Goal: Navigation & Orientation: Find specific page/section

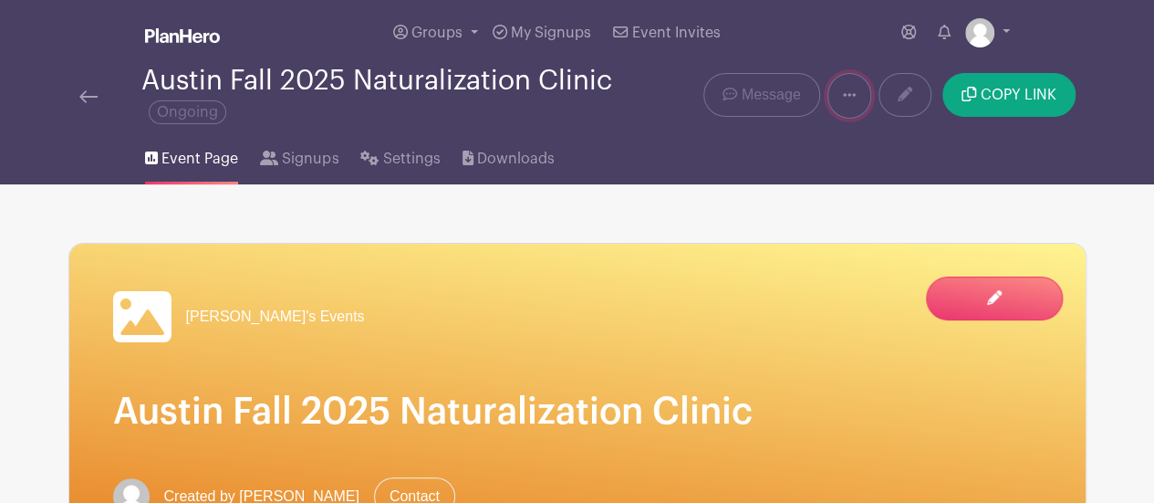
click at [850, 96] on icon at bounding box center [849, 95] width 13 height 4
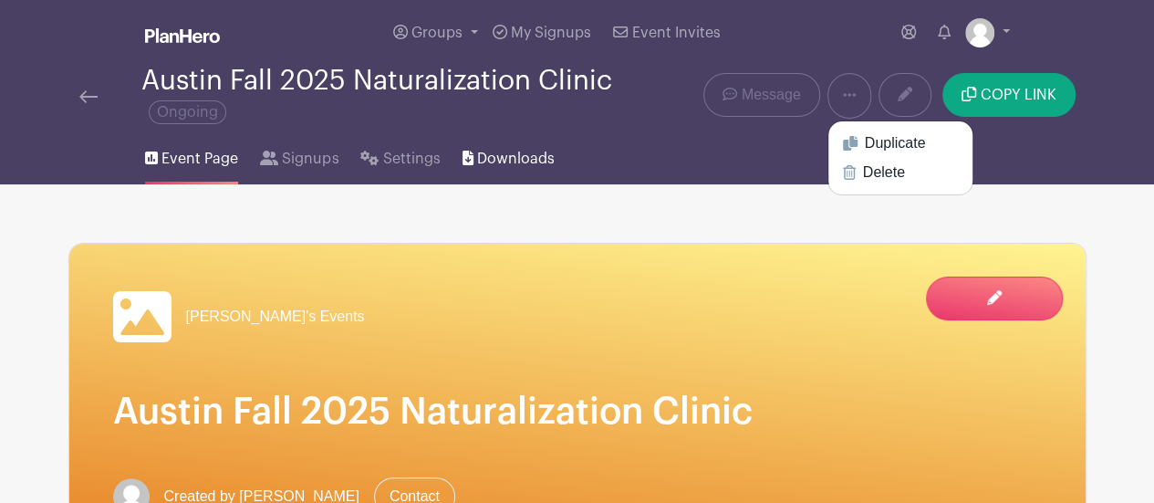
drag, startPoint x: 743, startPoint y: 137, endPoint x: 488, endPoint y: 147, distance: 254.7
click at [739, 137] on div "Event Page Signups Settings Downloads" at bounding box center [577, 155] width 1040 height 58
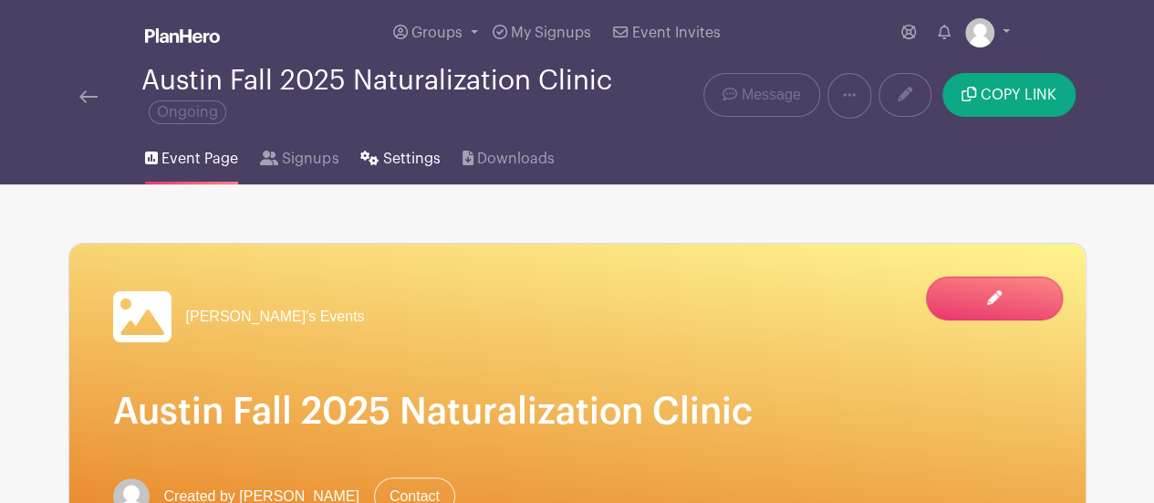
click at [394, 160] on span "Settings" at bounding box center [411, 159] width 57 height 22
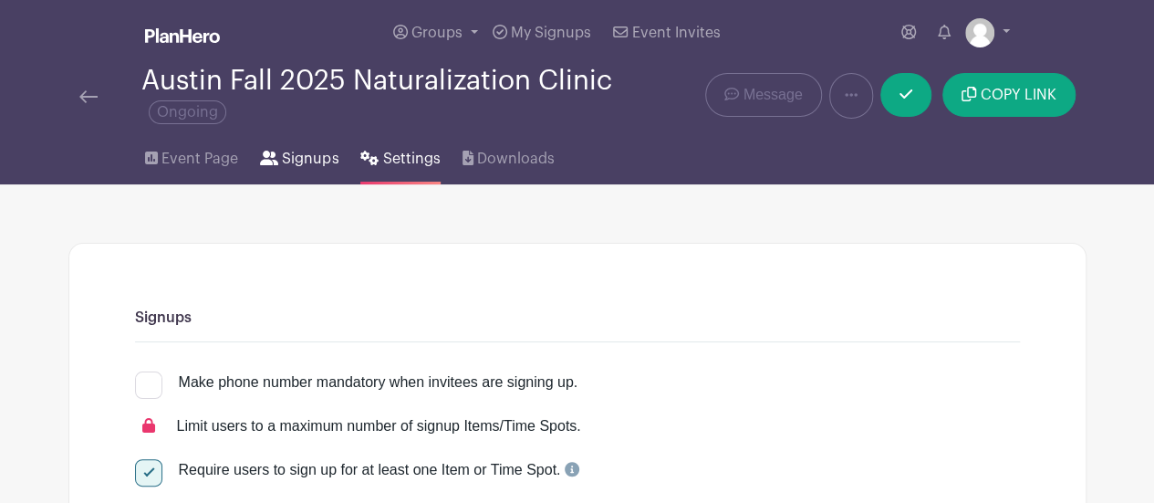
click at [296, 167] on span "Signups" at bounding box center [310, 159] width 57 height 22
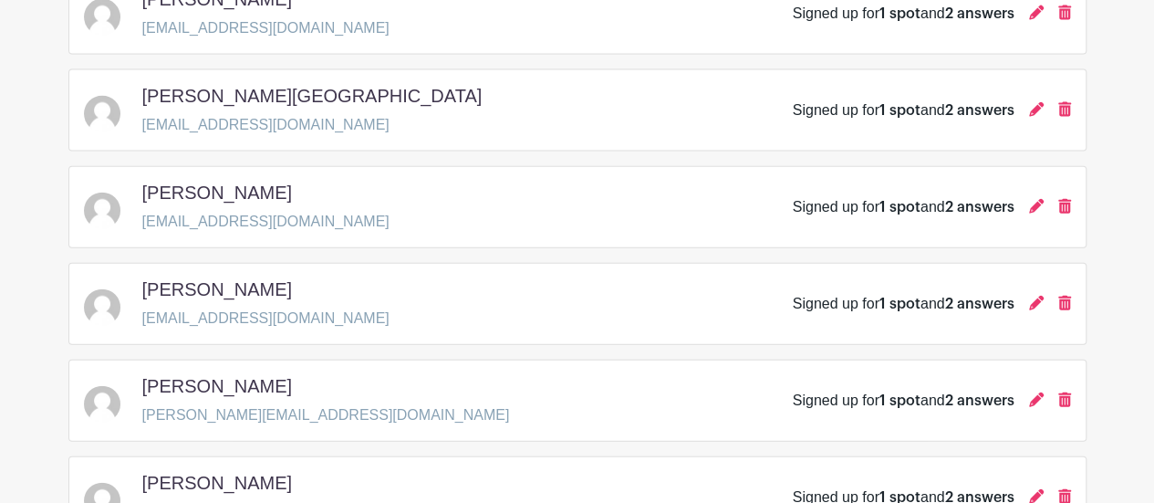
scroll to position [2098, 0]
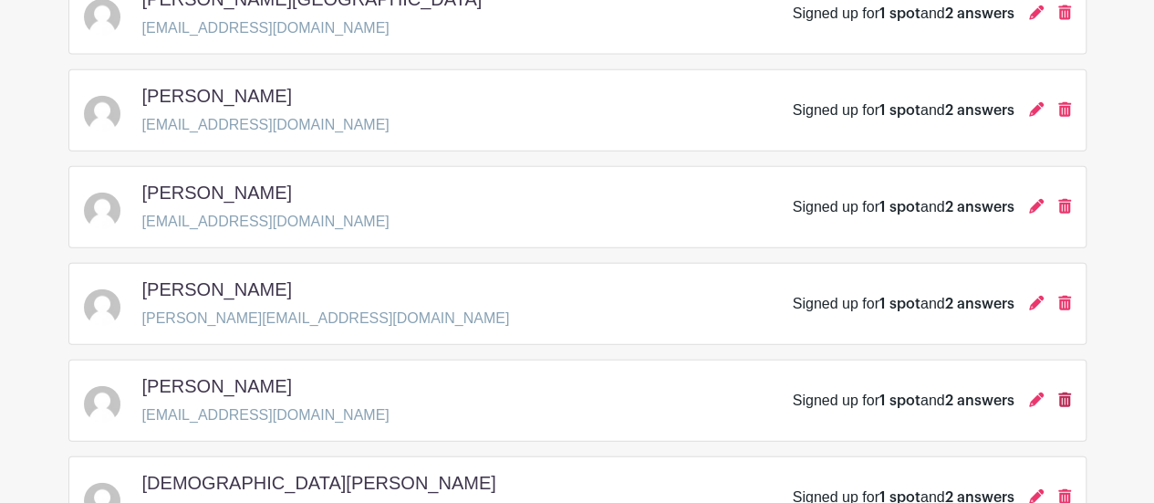
click at [1070, 392] on icon at bounding box center [1064, 399] width 13 height 15
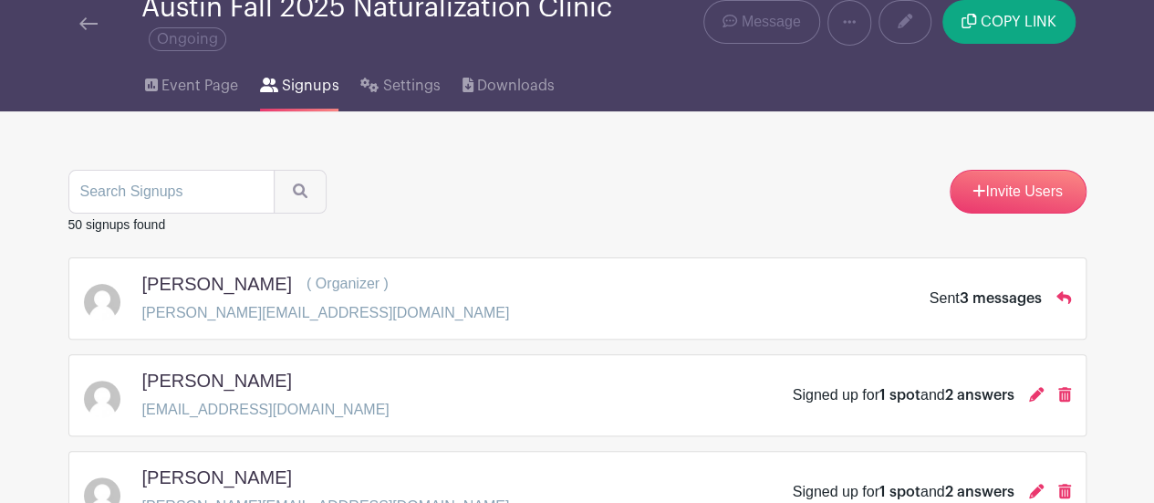
scroll to position [0, 0]
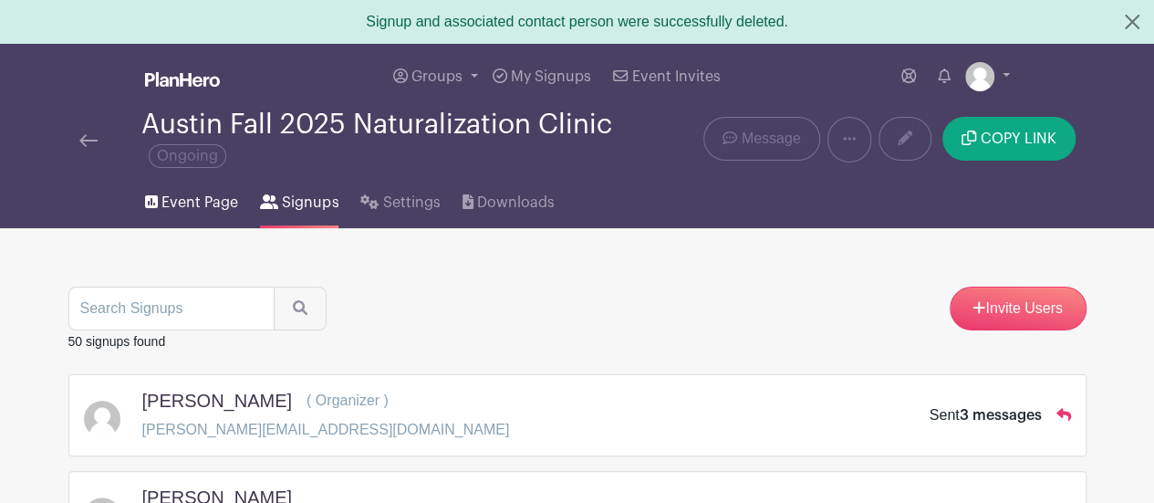
click at [206, 205] on span "Event Page" at bounding box center [199, 203] width 77 height 22
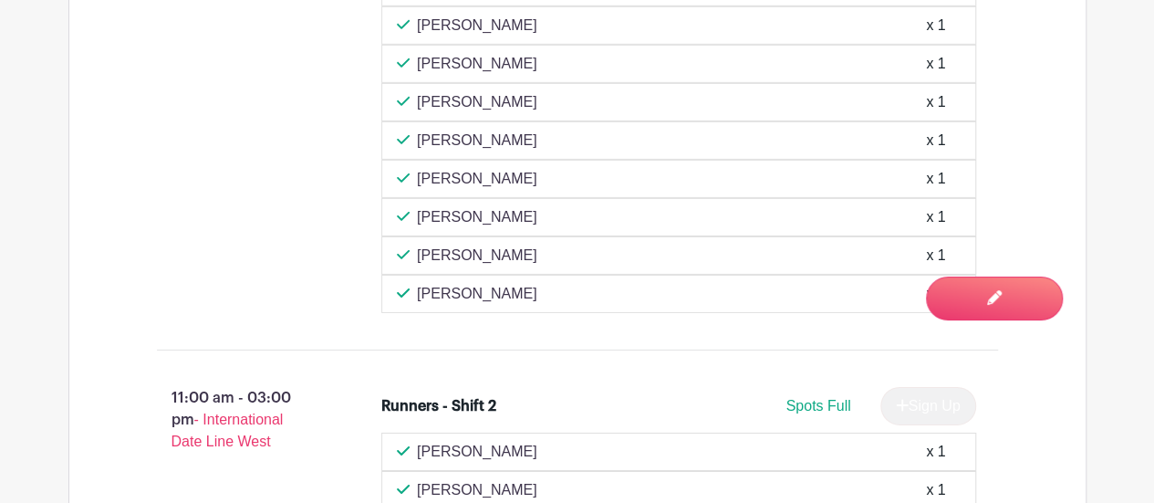
scroll to position [2919, 0]
